Goal: Task Accomplishment & Management: Use online tool/utility

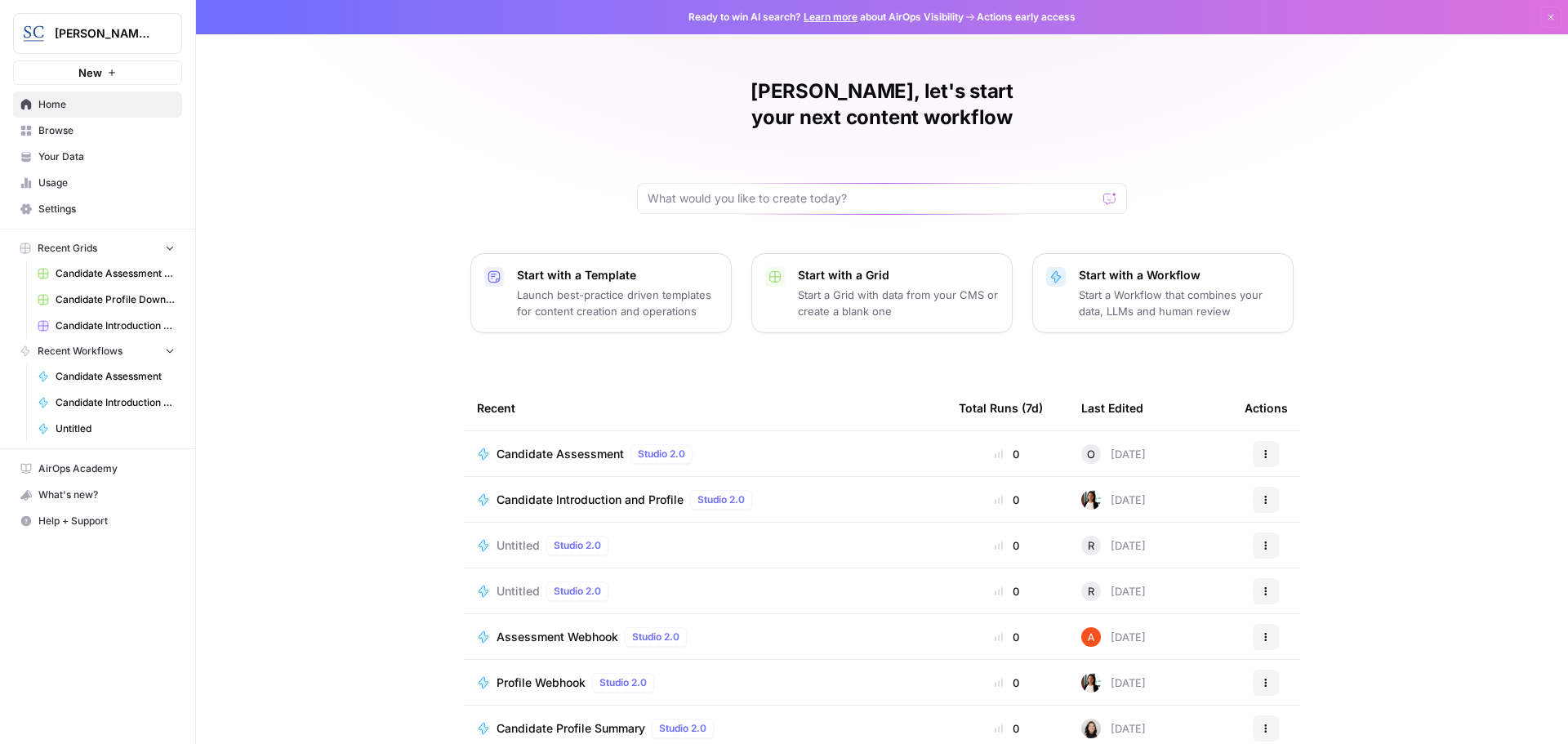
click at [517, 445] on span "Candidate Assessment" at bounding box center [560, 453] width 127 height 16
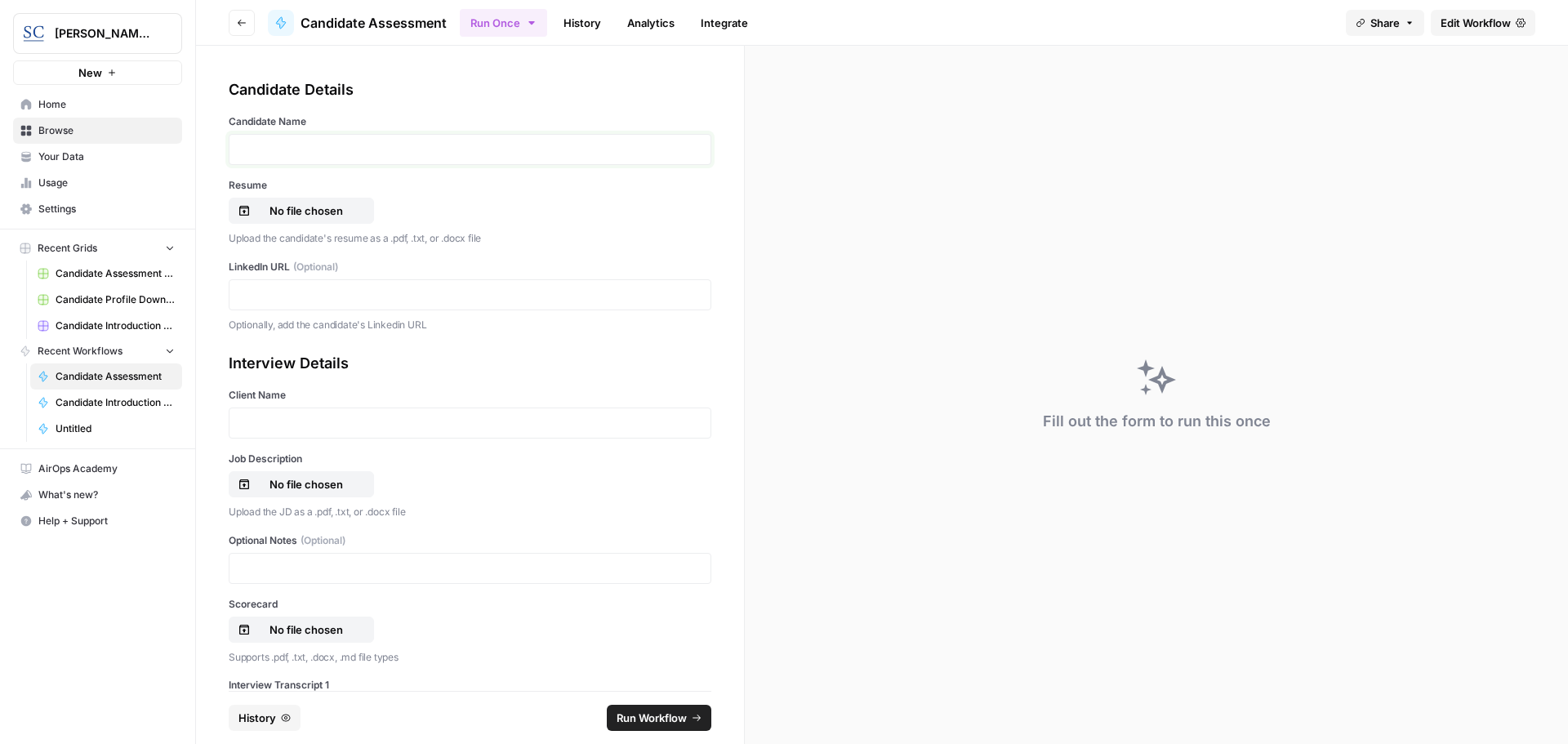
click at [262, 148] on p at bounding box center [470, 148] width 462 height 16
click at [283, 207] on p "No file chosen" at bounding box center [306, 210] width 105 height 16
click at [254, 290] on p at bounding box center [470, 294] width 462 height 16
click at [253, 414] on div at bounding box center [470, 423] width 483 height 31
click at [256, 423] on p at bounding box center [470, 423] width 462 height 16
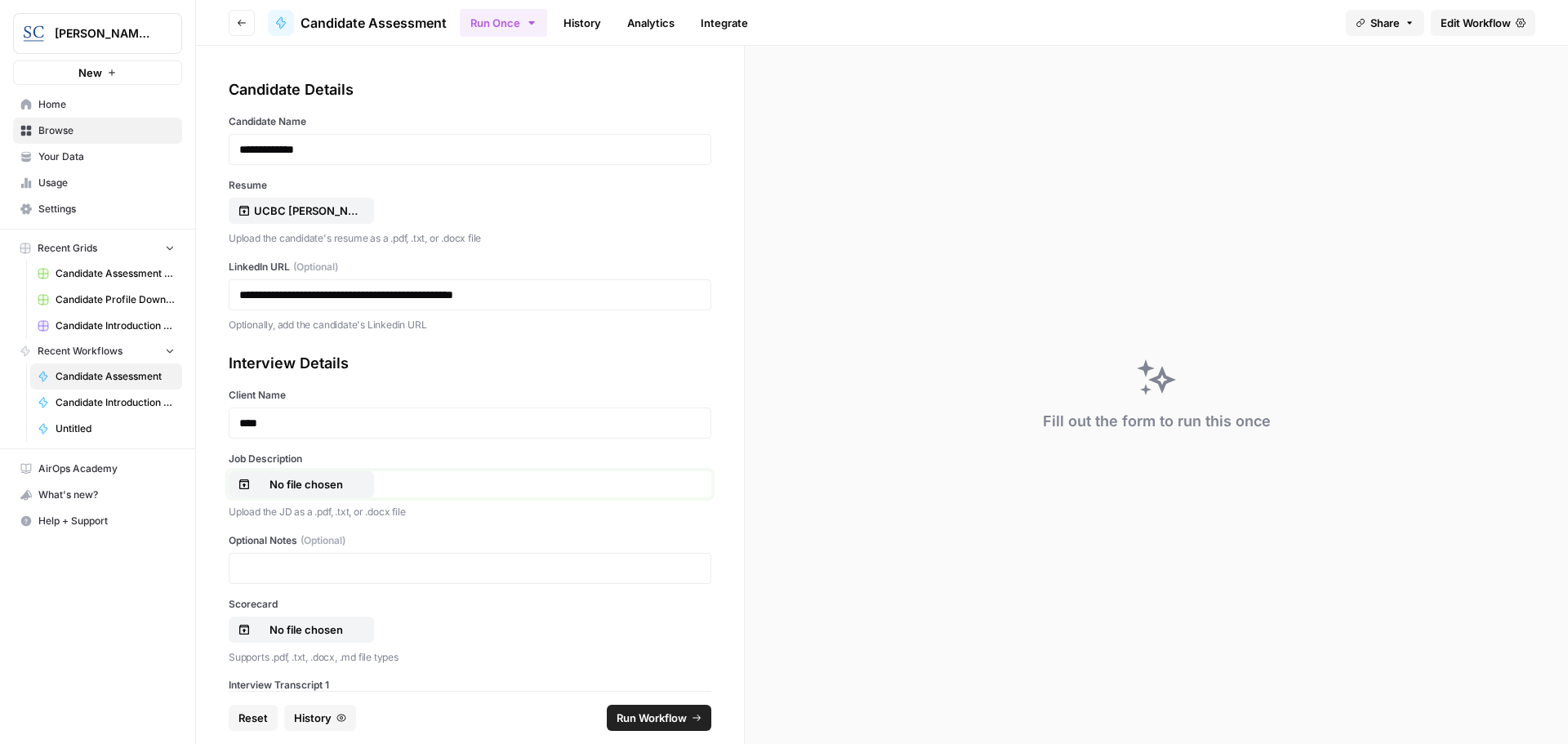
click at [307, 489] on p "No file chosen" at bounding box center [306, 483] width 105 height 16
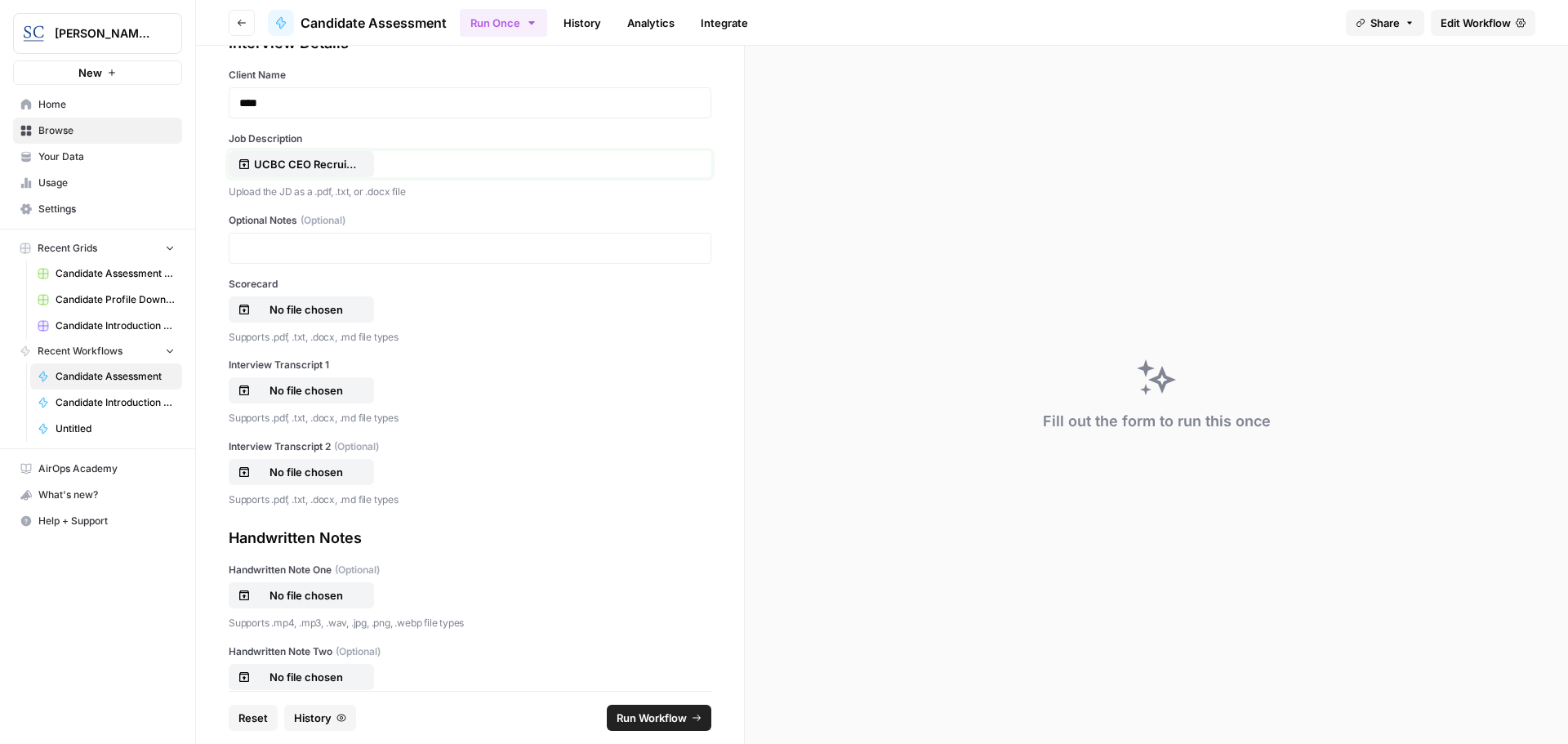
scroll to position [326, 0]
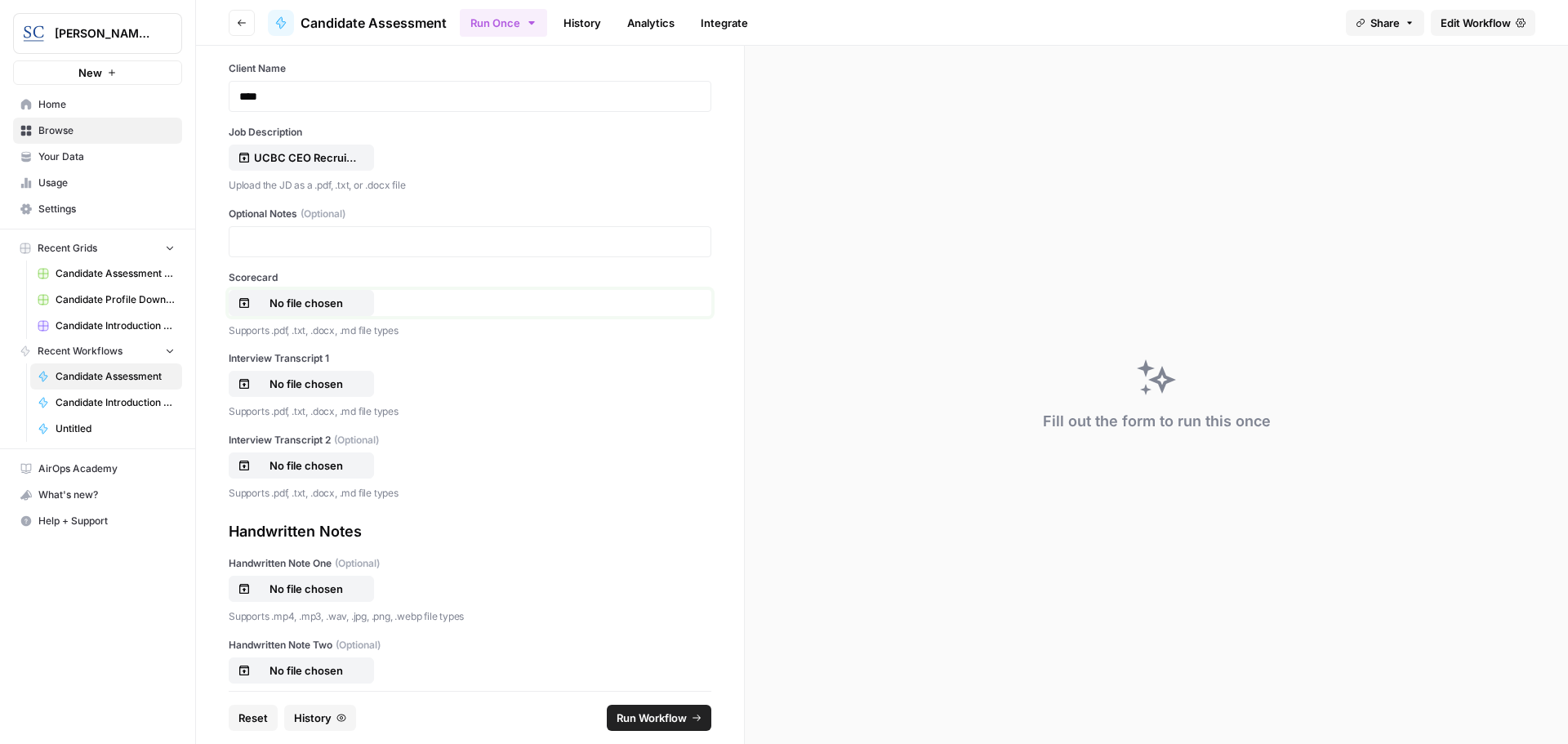
click at [291, 299] on p "No file chosen" at bounding box center [306, 302] width 105 height 16
click at [286, 381] on p "No file chosen" at bounding box center [306, 383] width 105 height 16
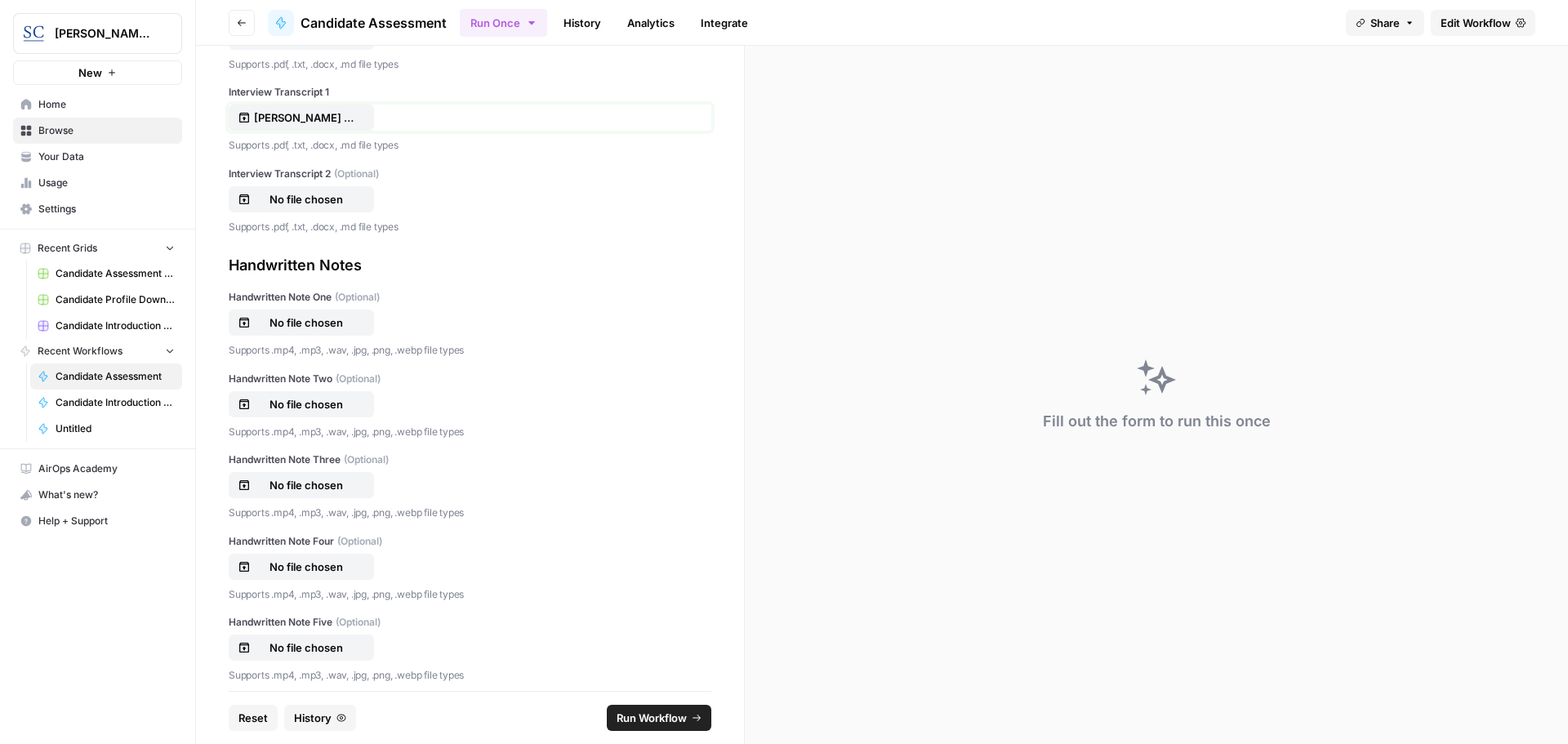
scroll to position [605, 0]
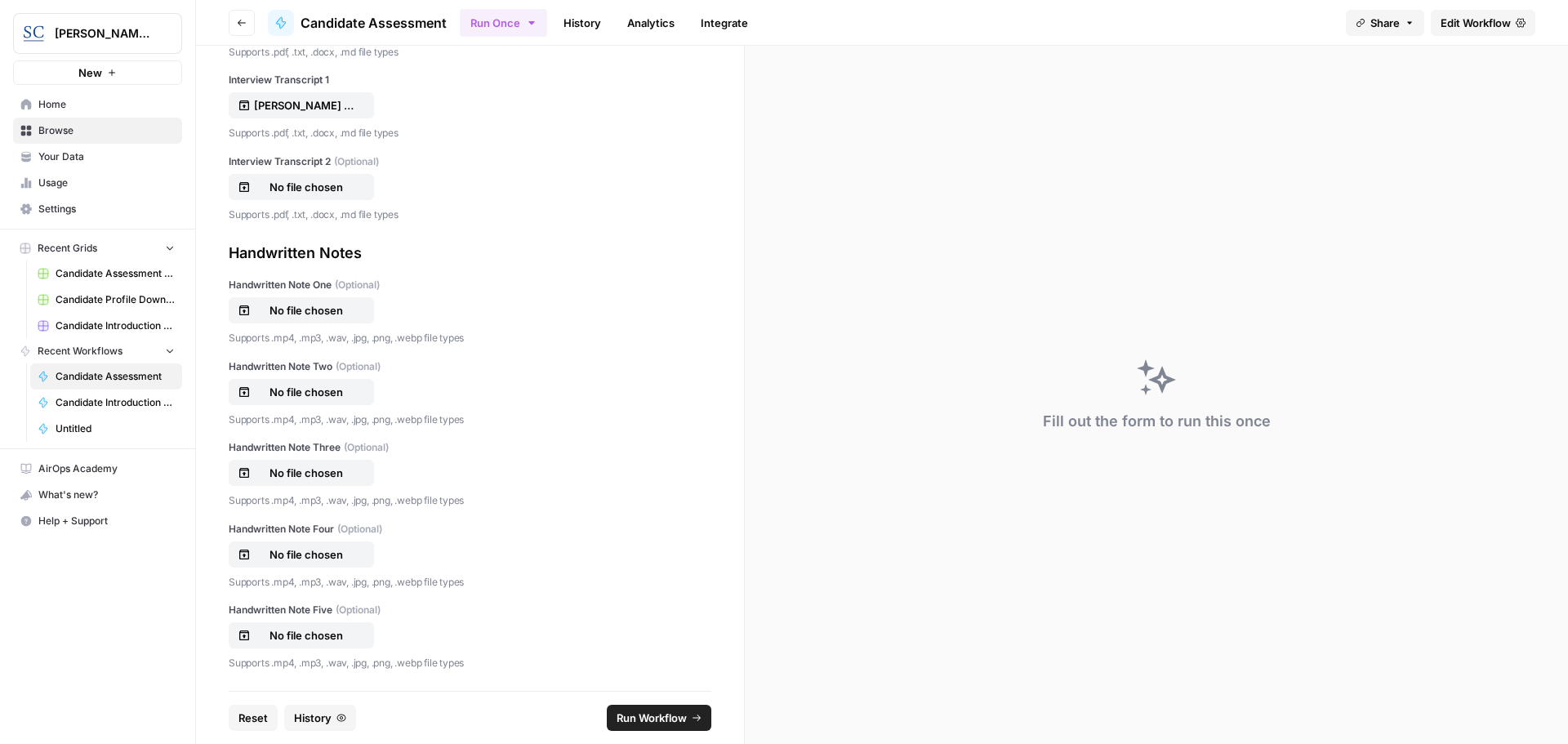
click at [655, 717] on span "Run Workflow" at bounding box center [652, 717] width 70 height 16
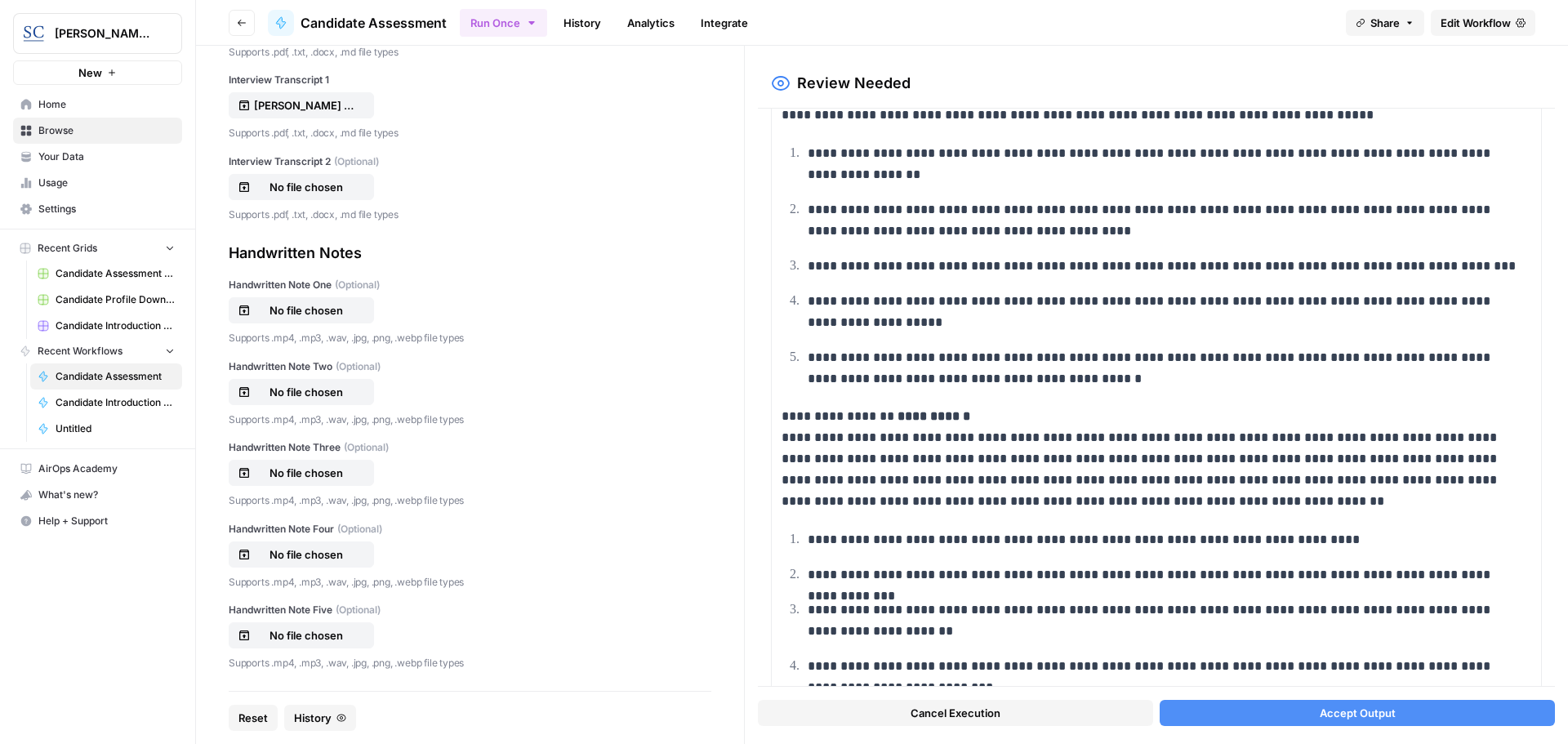
scroll to position [164, 0]
click at [1357, 713] on span "Accept Output" at bounding box center [1358, 712] width 76 height 16
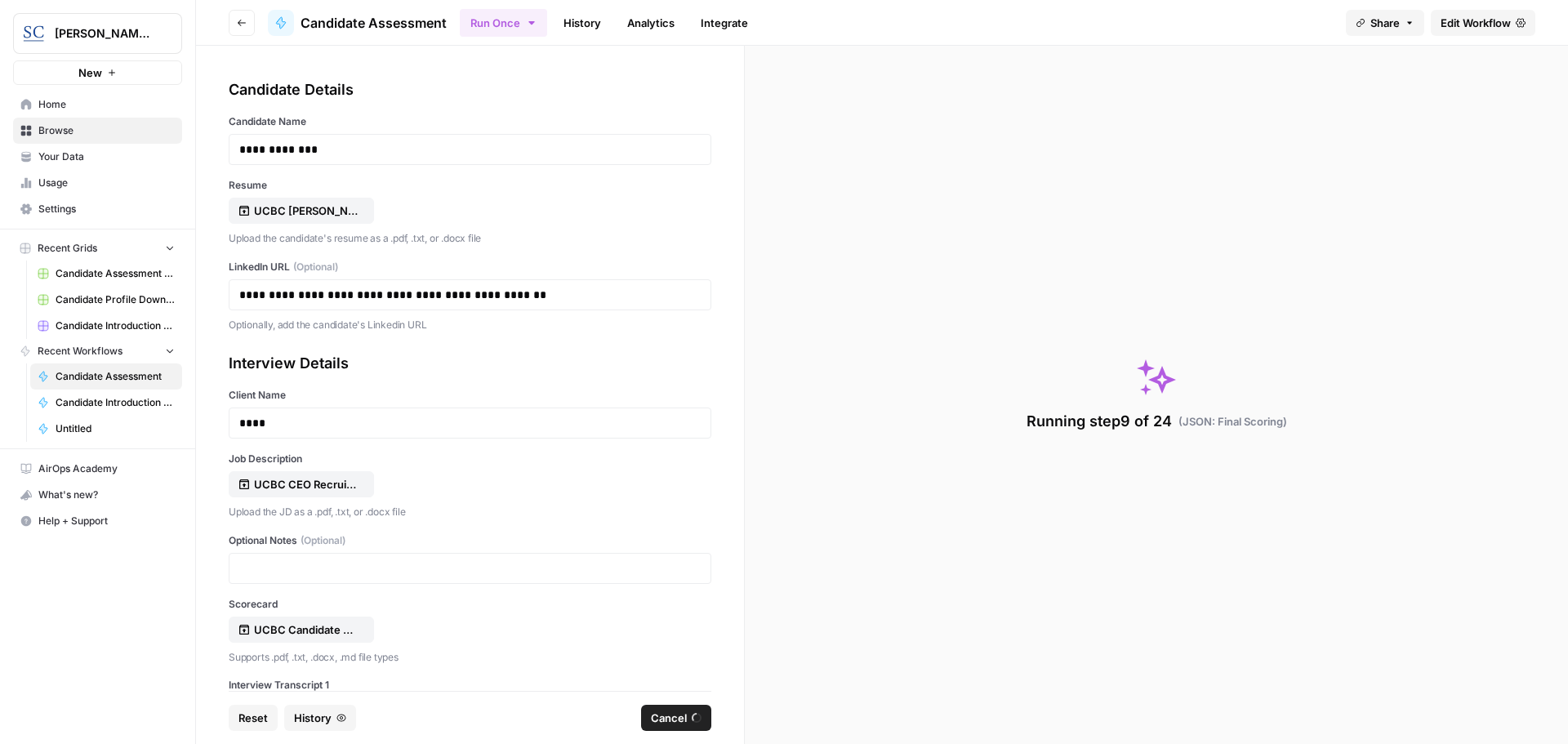
scroll to position [605, 0]
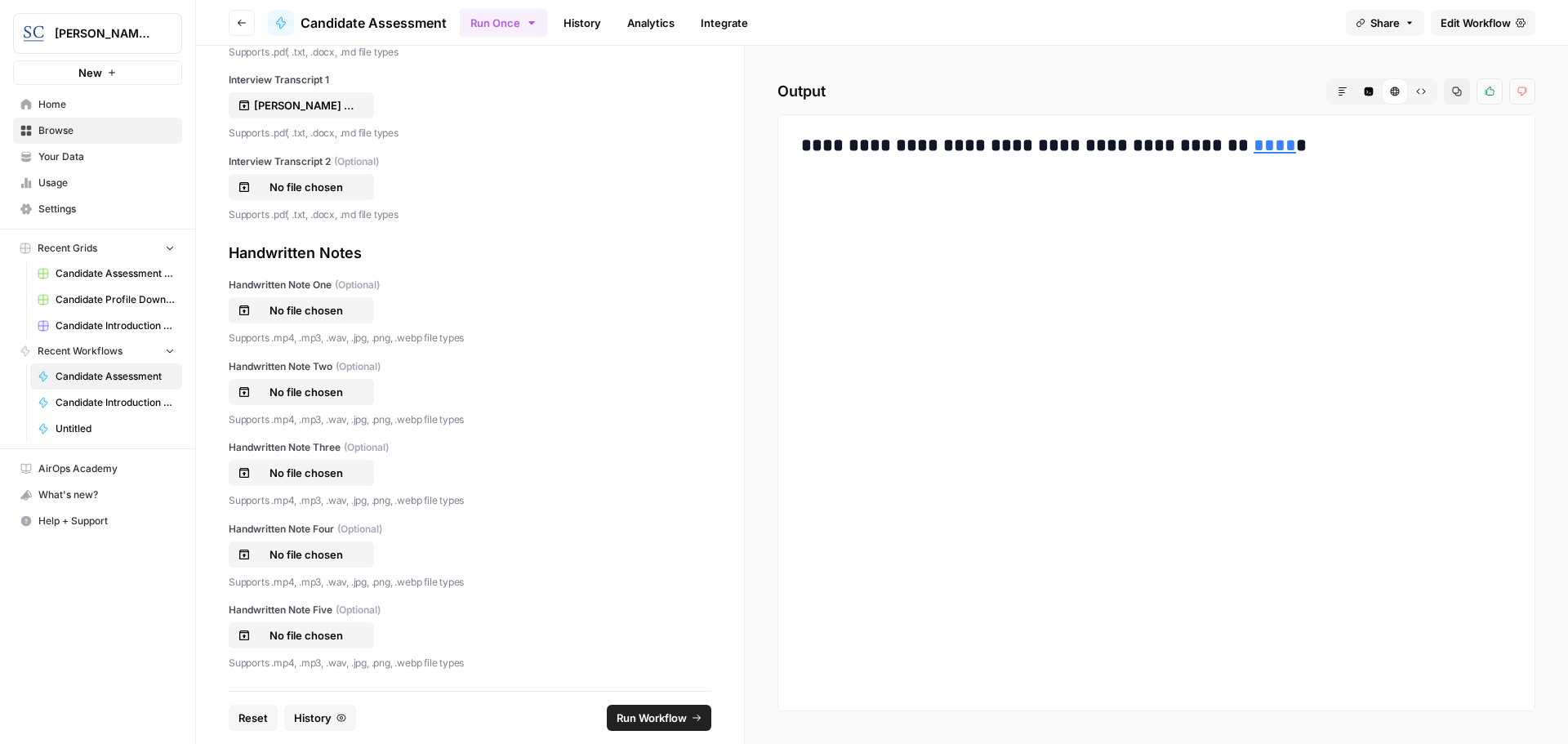
click at [1254, 149] on link "****" at bounding box center [1275, 145] width 42 height 18
click at [45, 101] on span "Home" at bounding box center [106, 104] width 137 height 14
